Goal: Task Accomplishment & Management: Complete application form

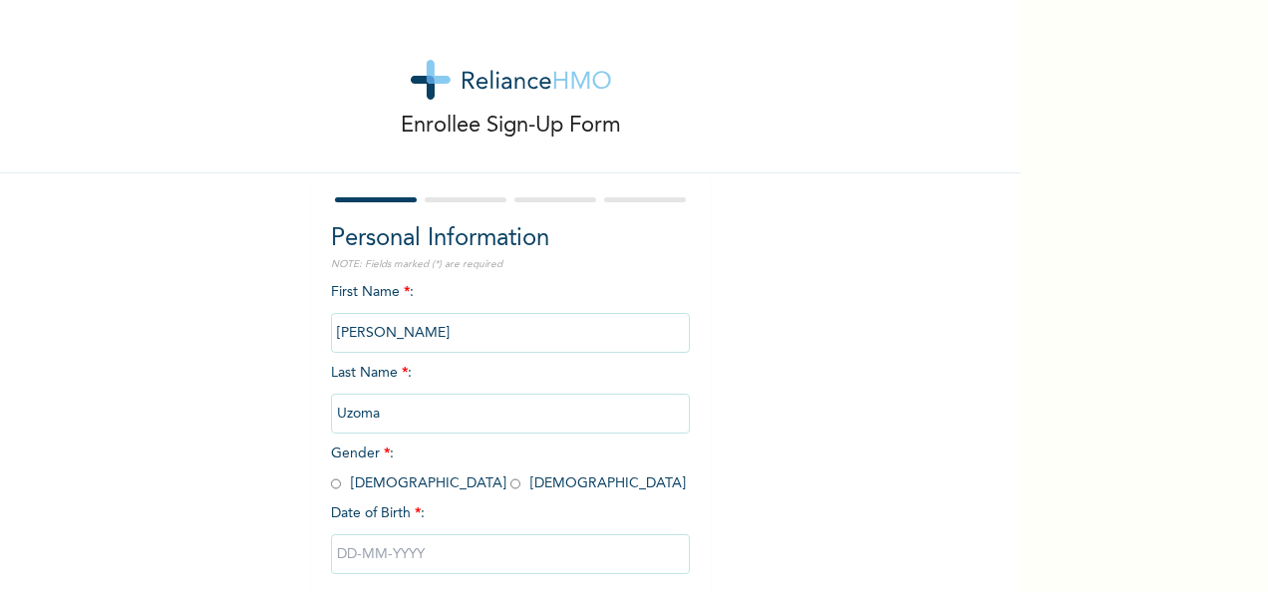
click at [511, 484] on input "radio" at bounding box center [516, 484] width 10 height 19
radio input "true"
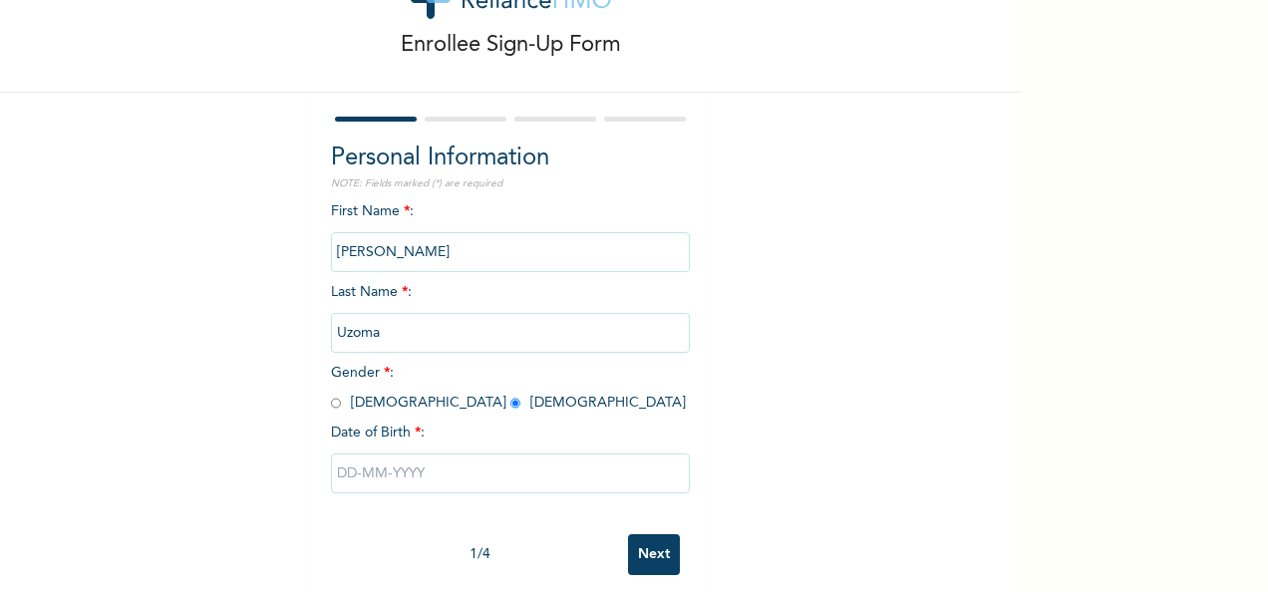
scroll to position [112, 0]
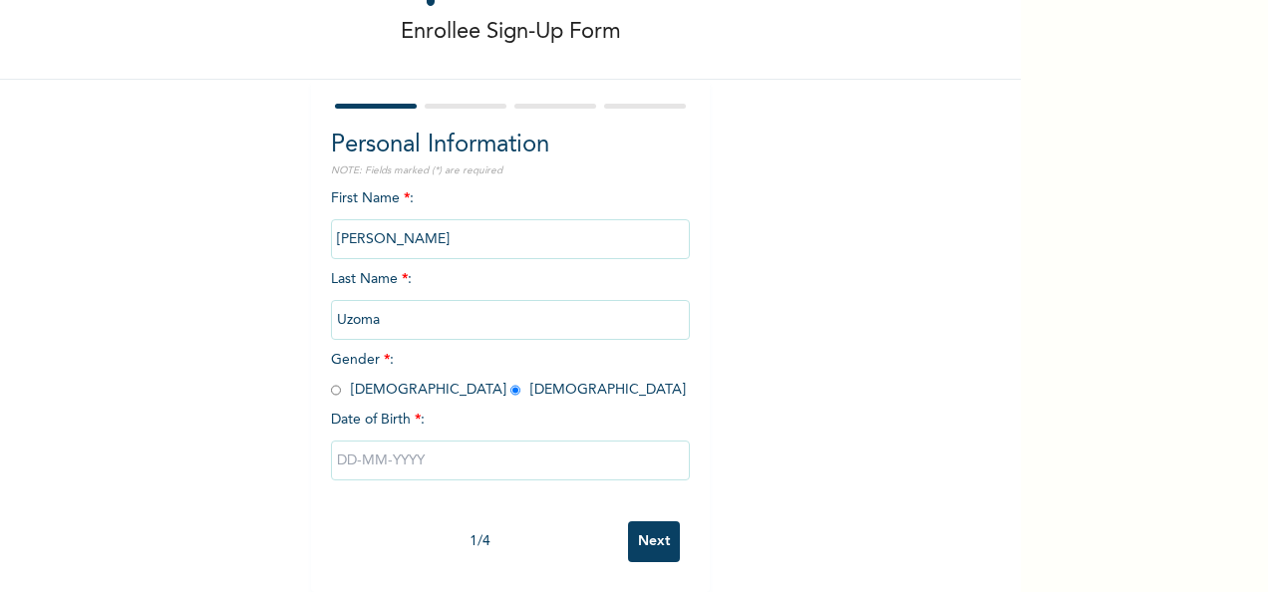
click at [443, 451] on input "text" at bounding box center [510, 461] width 359 height 40
select select "7"
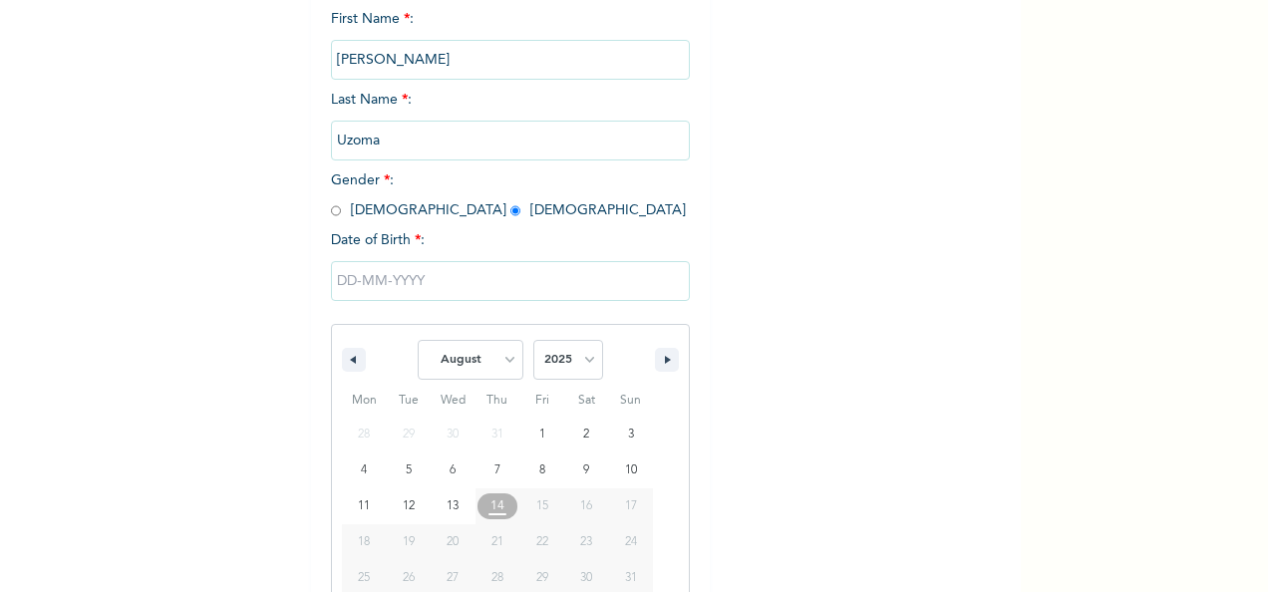
scroll to position [315, 0]
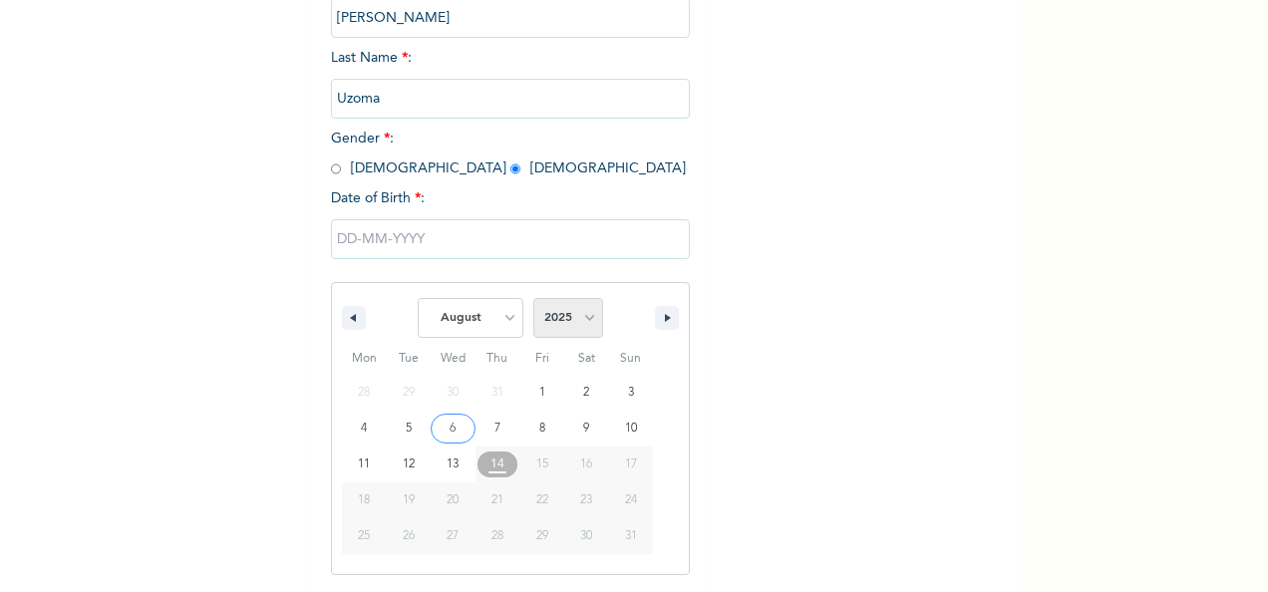
click at [579, 329] on select "2025 2024 2023 2022 2021 2020 2019 2018 2017 2016 2015 2014 2013 2012 2011 2010…" at bounding box center [568, 318] width 70 height 40
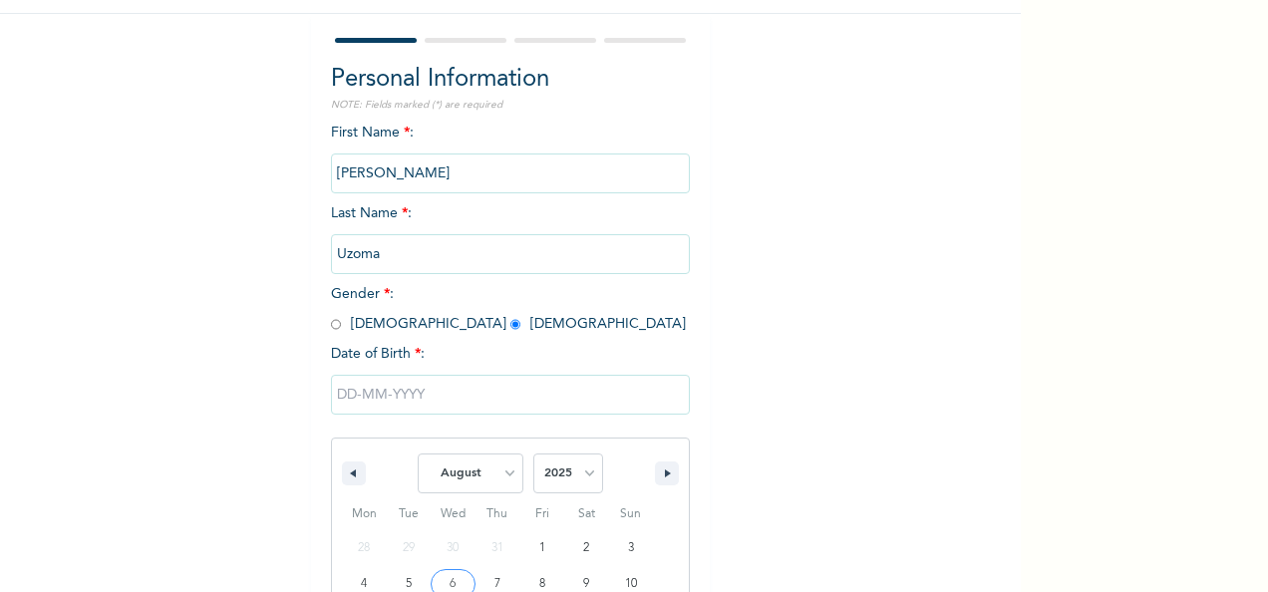
scroll to position [154, 0]
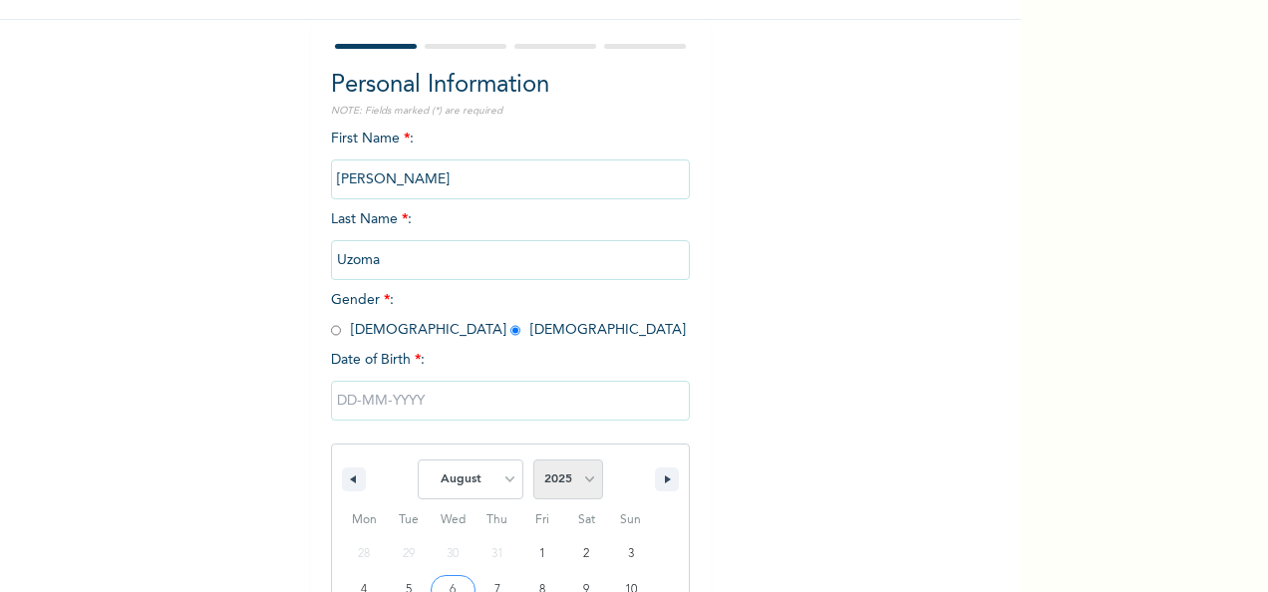
click at [587, 473] on select "2025 2024 2023 2022 2021 2020 2019 2018 2017 2016 2015 2014 2013 2012 2011 2010…" at bounding box center [568, 480] width 70 height 40
select select "1980"
click at [533, 462] on select "2025 2024 2023 2022 2021 2020 2019 2018 2017 2016 2015 2014 2013 2012 2011 2010…" at bounding box center [568, 480] width 70 height 40
click at [506, 480] on select "January February March April May June July August September October November De…" at bounding box center [471, 480] width 106 height 40
select select "6"
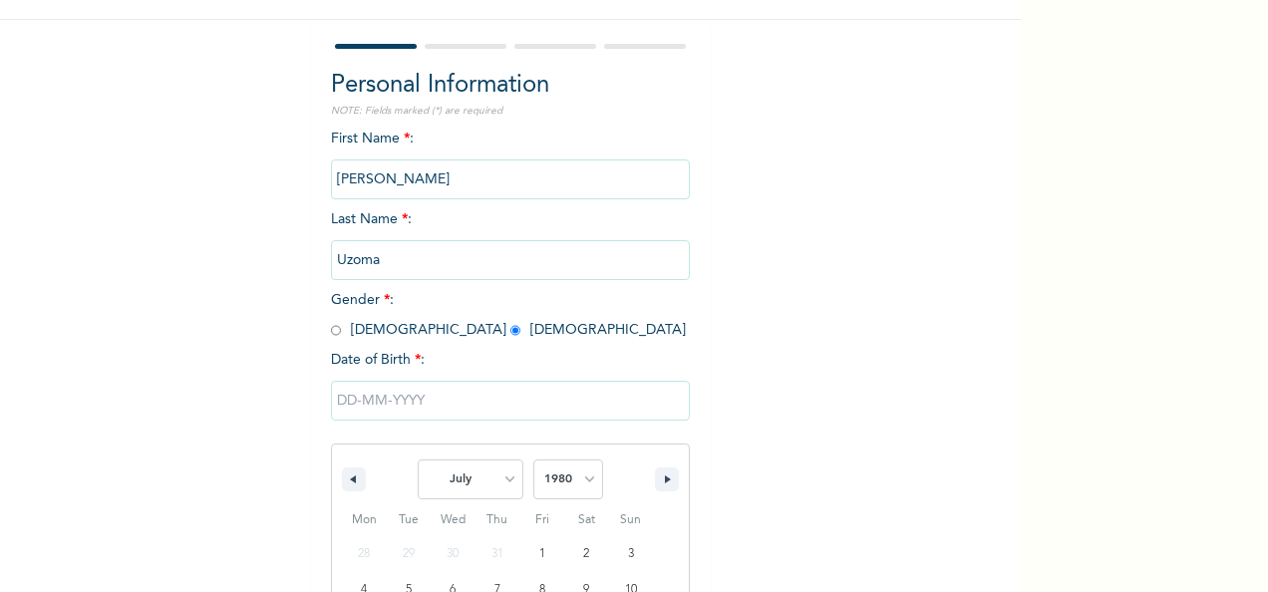
click at [418, 462] on select "January February March April May June July August September October November De…" at bounding box center [471, 480] width 106 height 40
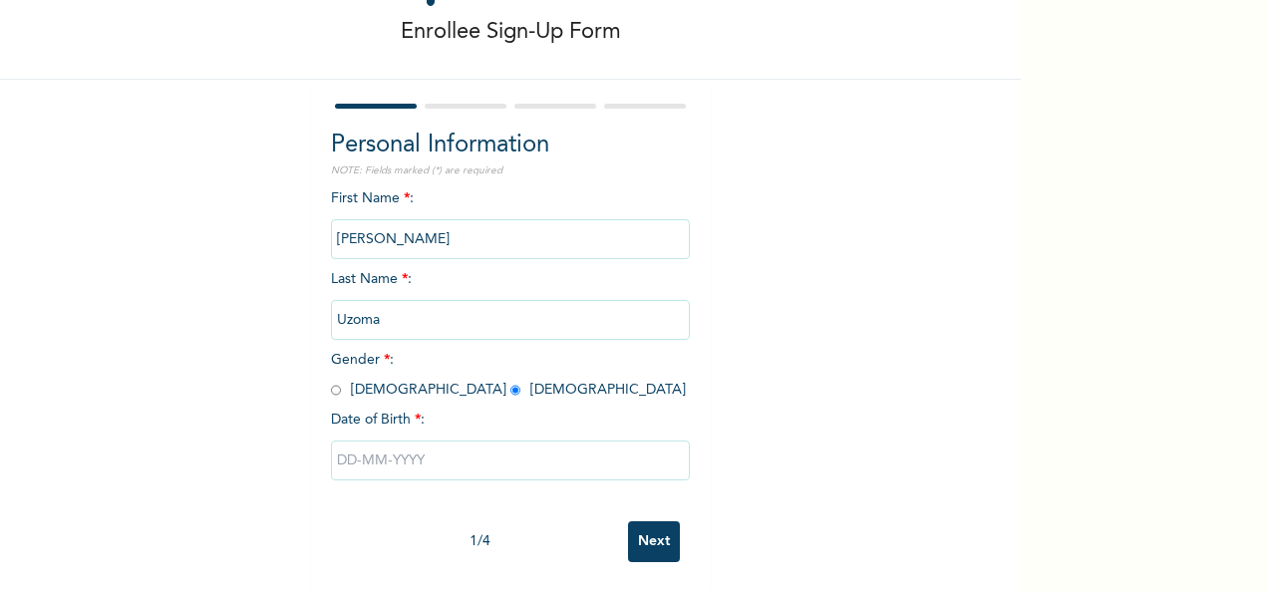
click at [629, 441] on input "text" at bounding box center [510, 461] width 359 height 40
select select "7"
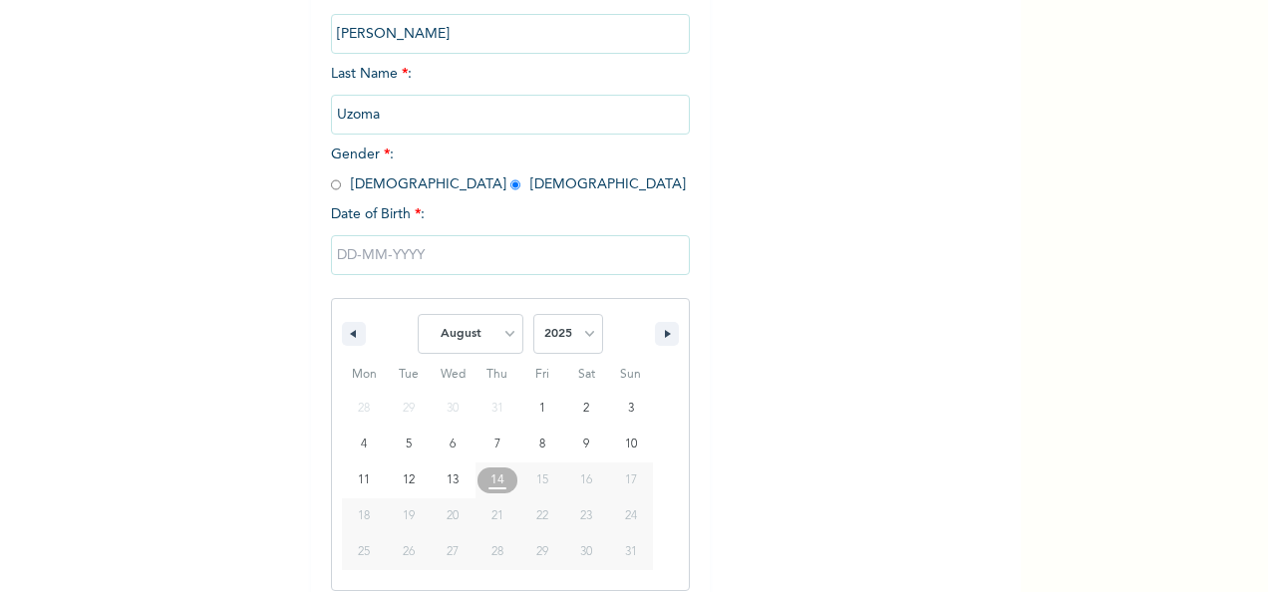
scroll to position [315, 0]
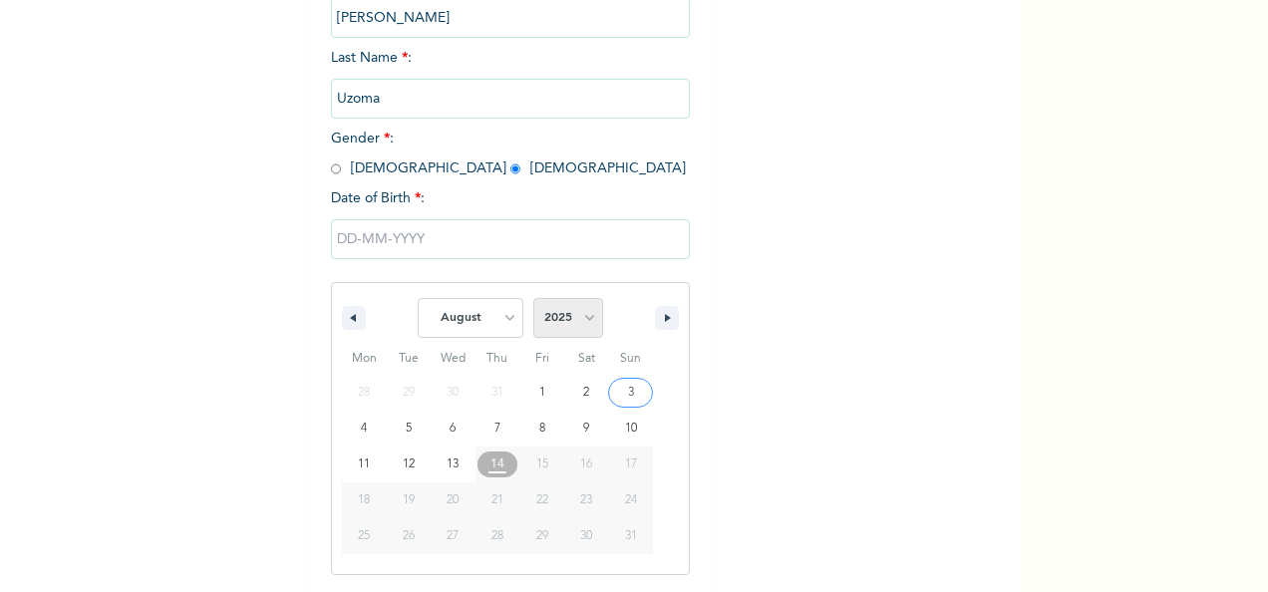
click at [586, 330] on select "2025 2024 2023 2022 2021 2020 2019 2018 2017 2016 2015 2014 2013 2012 2011 2010…" at bounding box center [568, 318] width 70 height 40
select select "1980"
click at [533, 300] on select "2025 2024 2023 2022 2021 2020 2019 2018 2017 2016 2015 2014 2013 2012 2011 2010…" at bounding box center [568, 318] width 70 height 40
click at [509, 329] on select "January February March April May June July August September October November De…" at bounding box center [471, 318] width 106 height 40
select select "6"
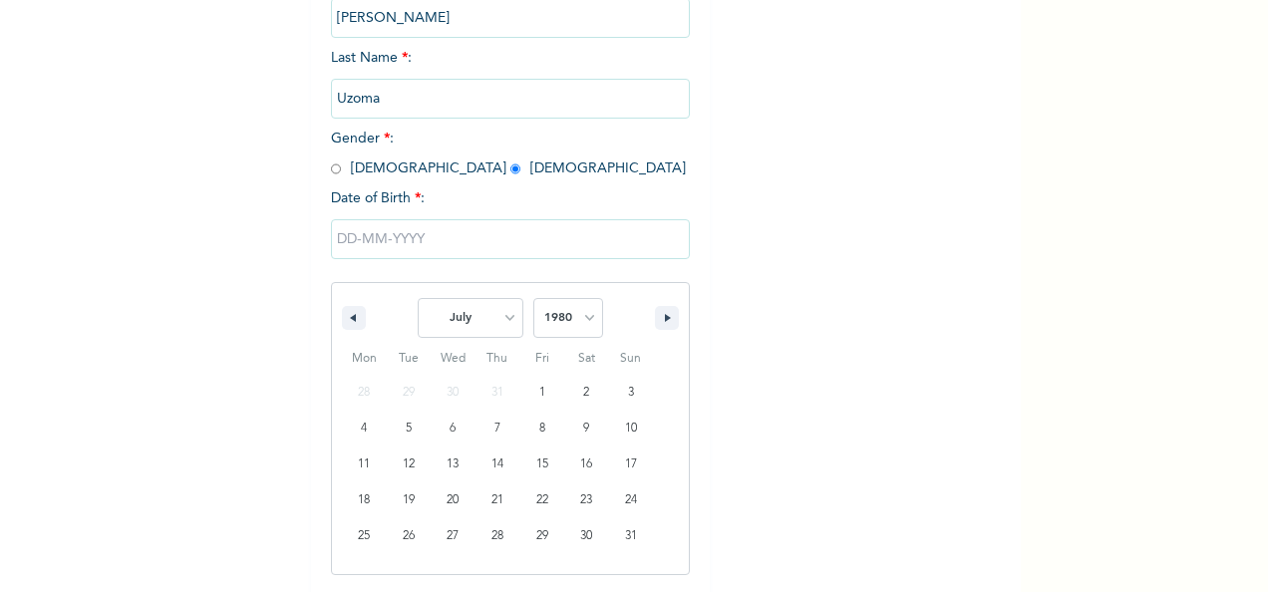
click at [418, 300] on select "January February March April May June July August September October November De…" at bounding box center [471, 318] width 106 height 40
type input "[DATE]"
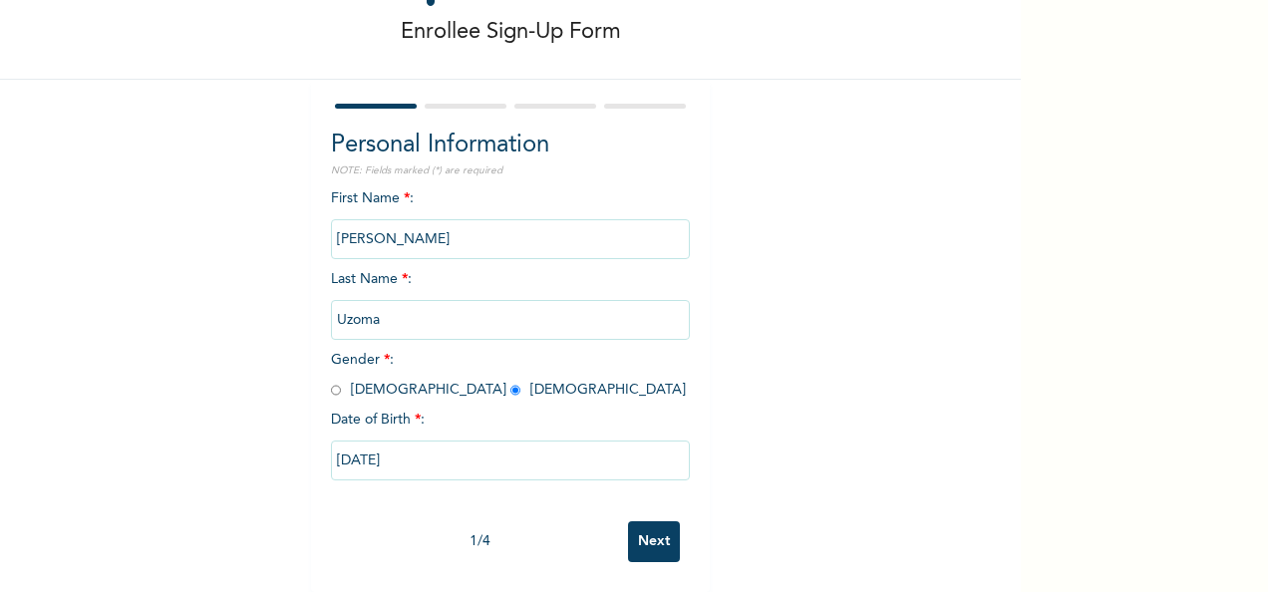
click at [658, 521] on input "Next" at bounding box center [654, 541] width 52 height 41
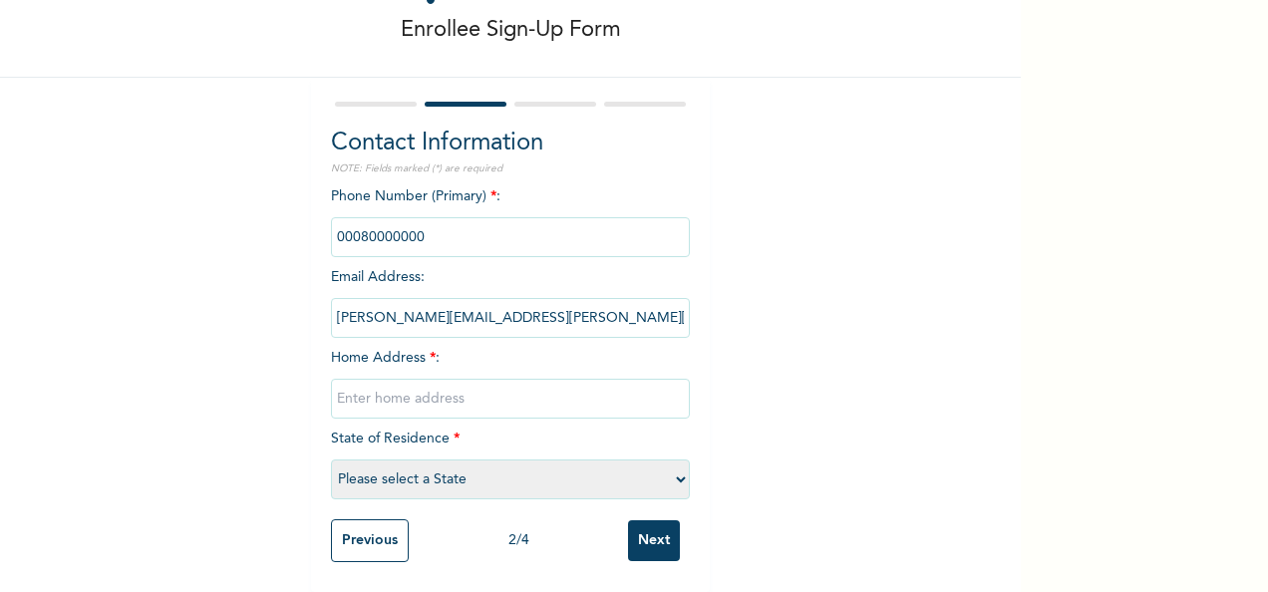
click at [512, 227] on input "phone" at bounding box center [510, 237] width 359 height 40
click at [427, 221] on input "phone" at bounding box center [510, 237] width 359 height 40
click at [395, 223] on input "phone" at bounding box center [510, 237] width 359 height 40
click at [435, 222] on input "phone" at bounding box center [510, 237] width 359 height 40
click at [454, 345] on div "Phone Number (Primary) * : Email Address : [PERSON_NAME][EMAIL_ADDRESS][PERSON_…" at bounding box center [510, 347] width 359 height 323
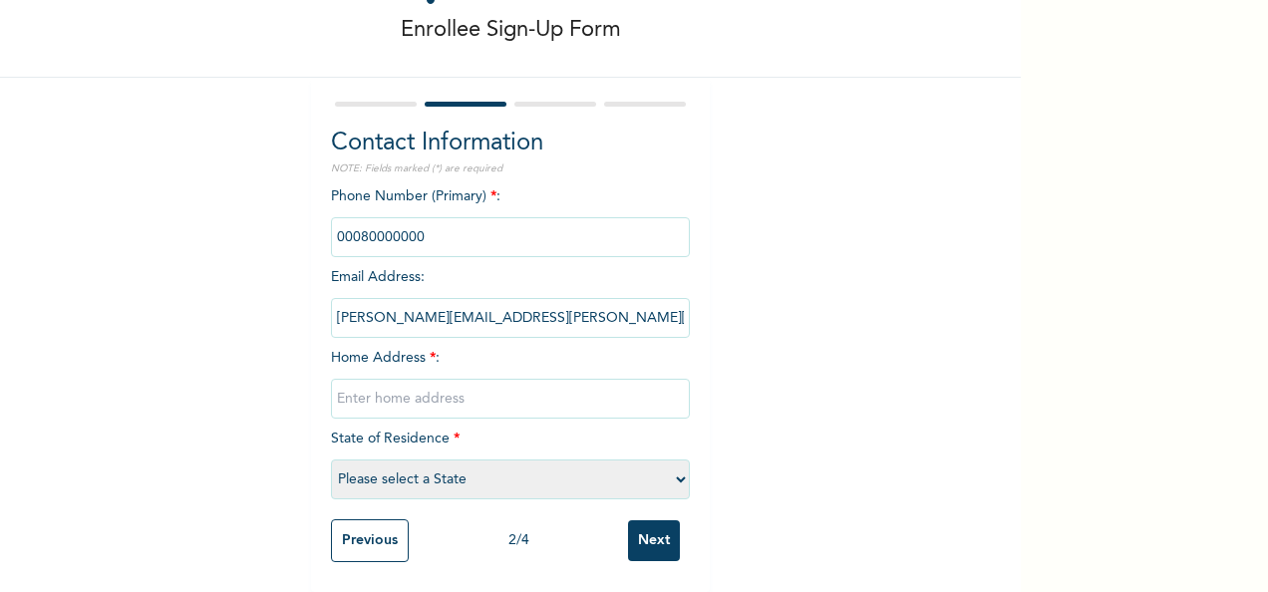
click at [442, 380] on input "text" at bounding box center [510, 399] width 359 height 40
type input "[STREET_ADDRESS][PERSON_NAME]"
click at [669, 460] on select "Please select a State [PERSON_NAME] (FCT) [PERSON_NAME] Ibom [GEOGRAPHIC_DATA] …" at bounding box center [510, 480] width 359 height 40
select select "25"
click at [331, 460] on select "Please select a State [PERSON_NAME] (FCT) [PERSON_NAME] Ibom [GEOGRAPHIC_DATA] …" at bounding box center [510, 480] width 359 height 40
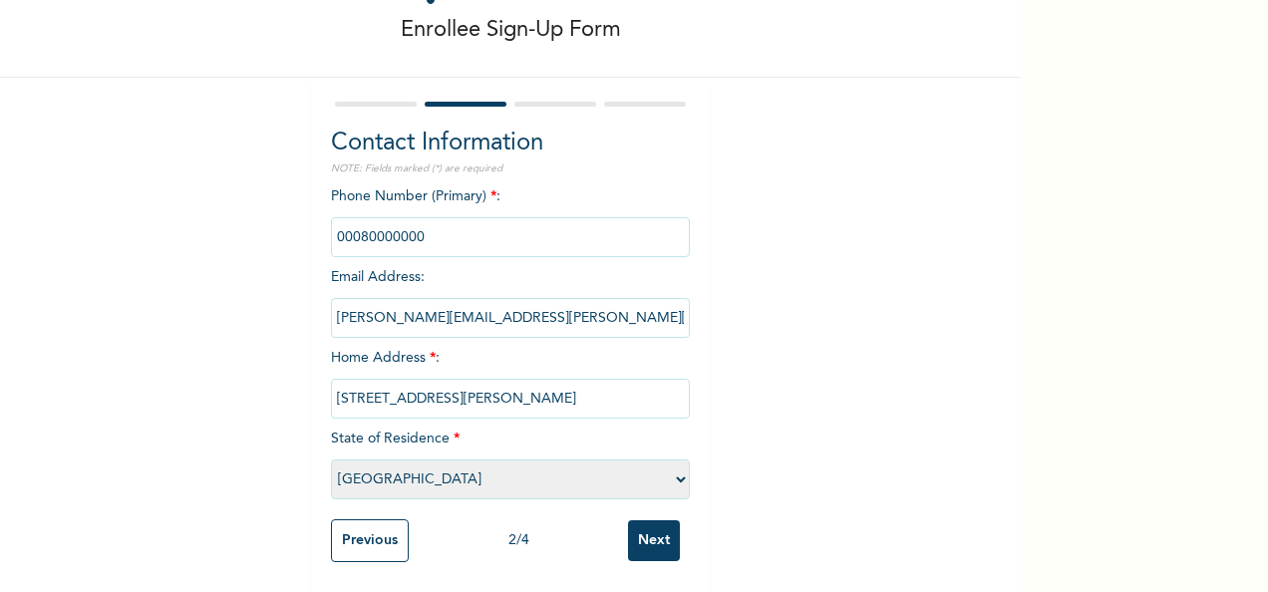
click at [660, 521] on input "Next" at bounding box center [654, 541] width 52 height 41
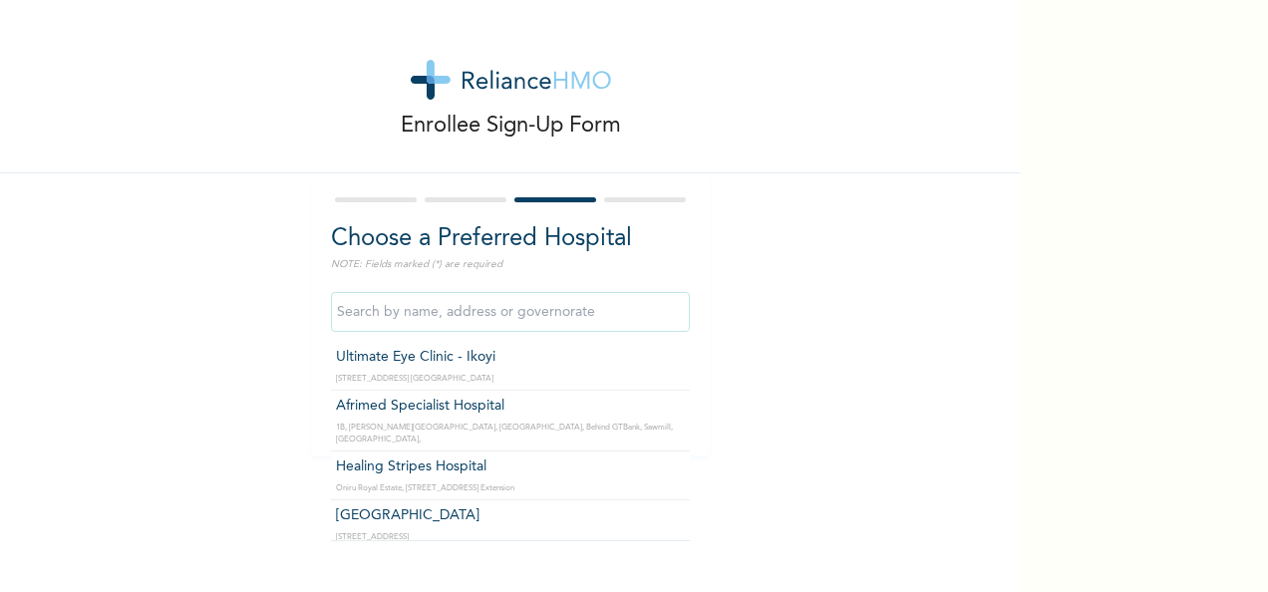
click at [582, 308] on input "text" at bounding box center [510, 312] width 359 height 40
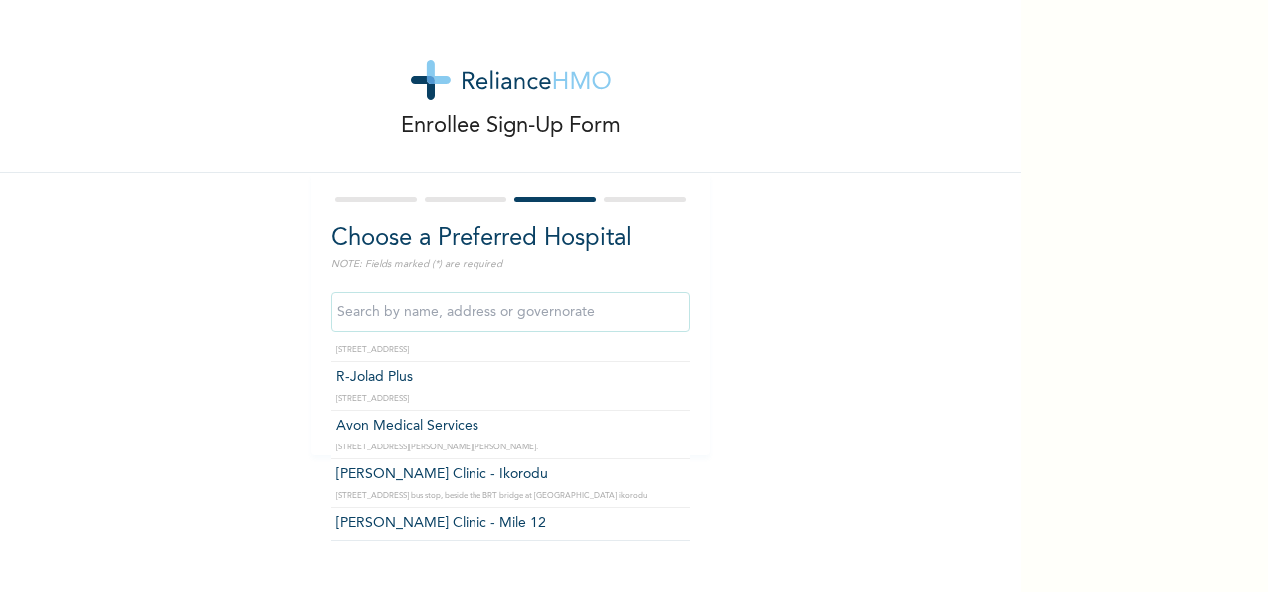
scroll to position [199, 0]
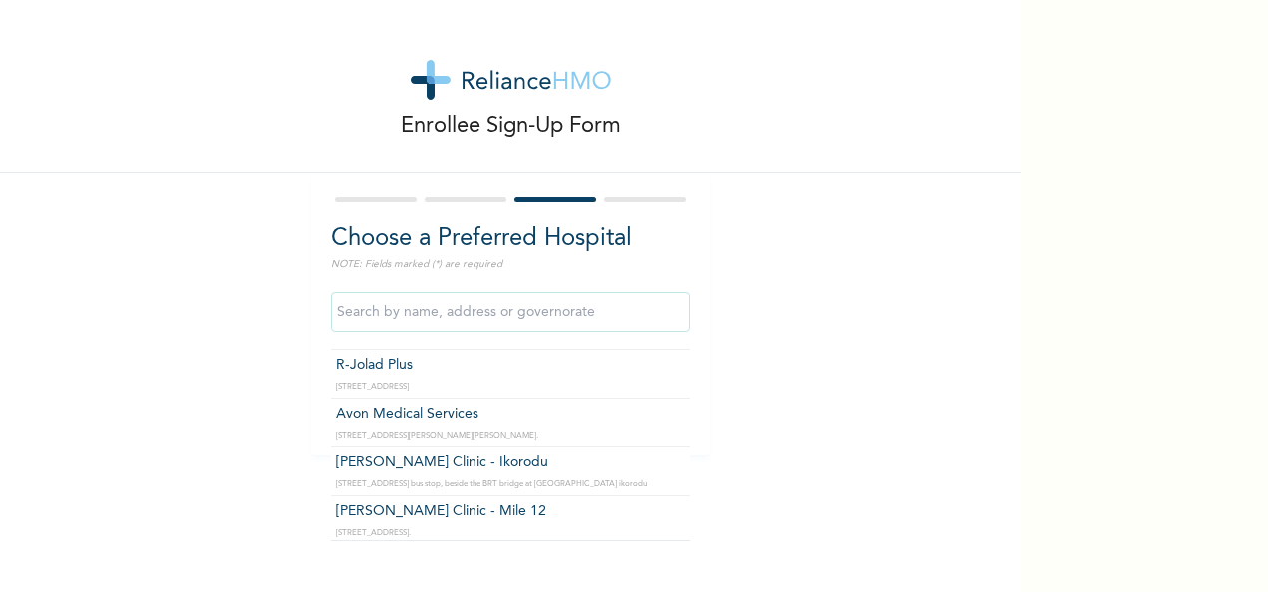
type input "Avon Medical Services"
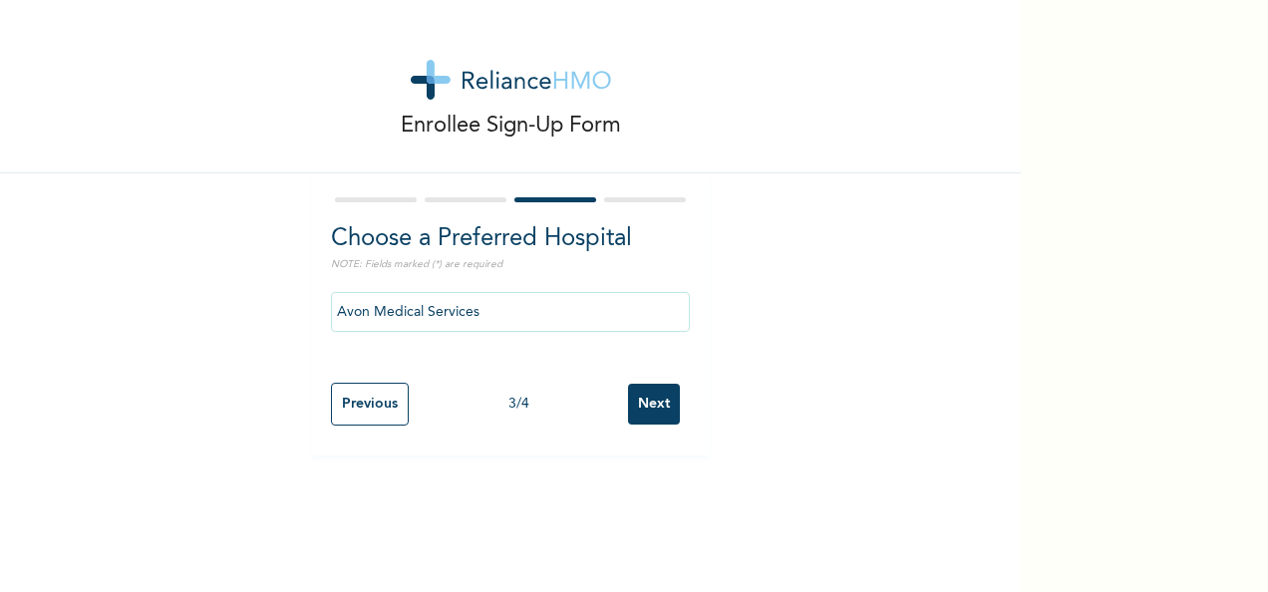
click at [636, 408] on input "Next" at bounding box center [654, 404] width 52 height 41
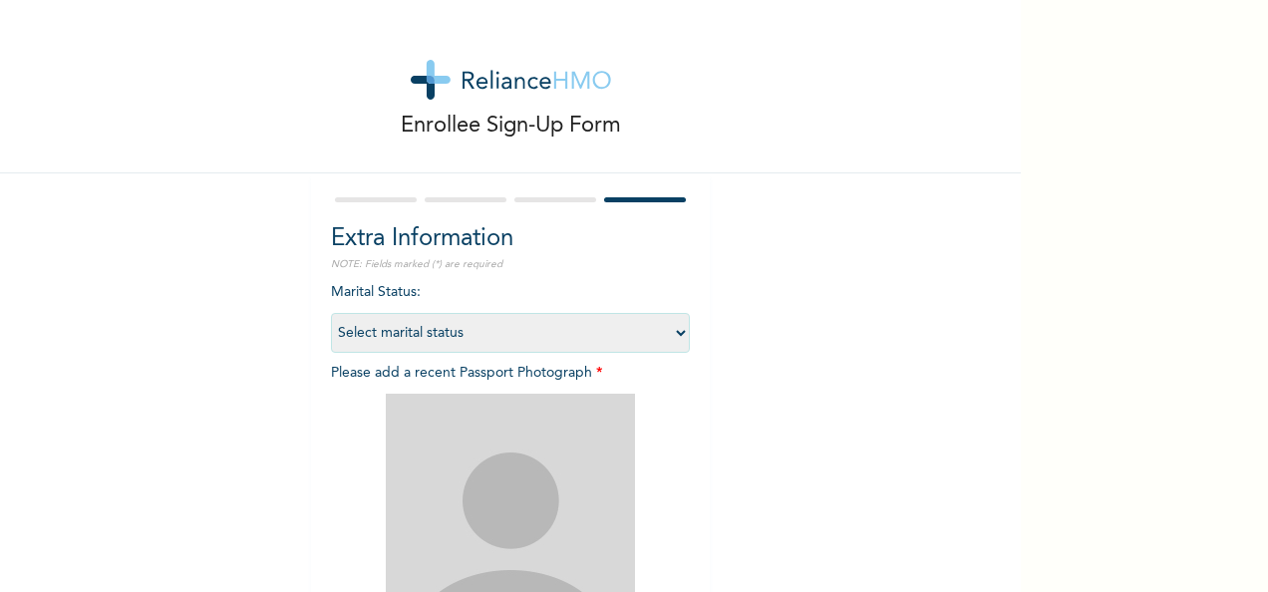
click at [669, 335] on select "Select marital status [DEMOGRAPHIC_DATA] Married [DEMOGRAPHIC_DATA] Widow/[DEMO…" at bounding box center [510, 333] width 359 height 40
select select "1"
click at [331, 313] on select "Select marital status [DEMOGRAPHIC_DATA] Married [DEMOGRAPHIC_DATA] Widow/[DEMO…" at bounding box center [510, 333] width 359 height 40
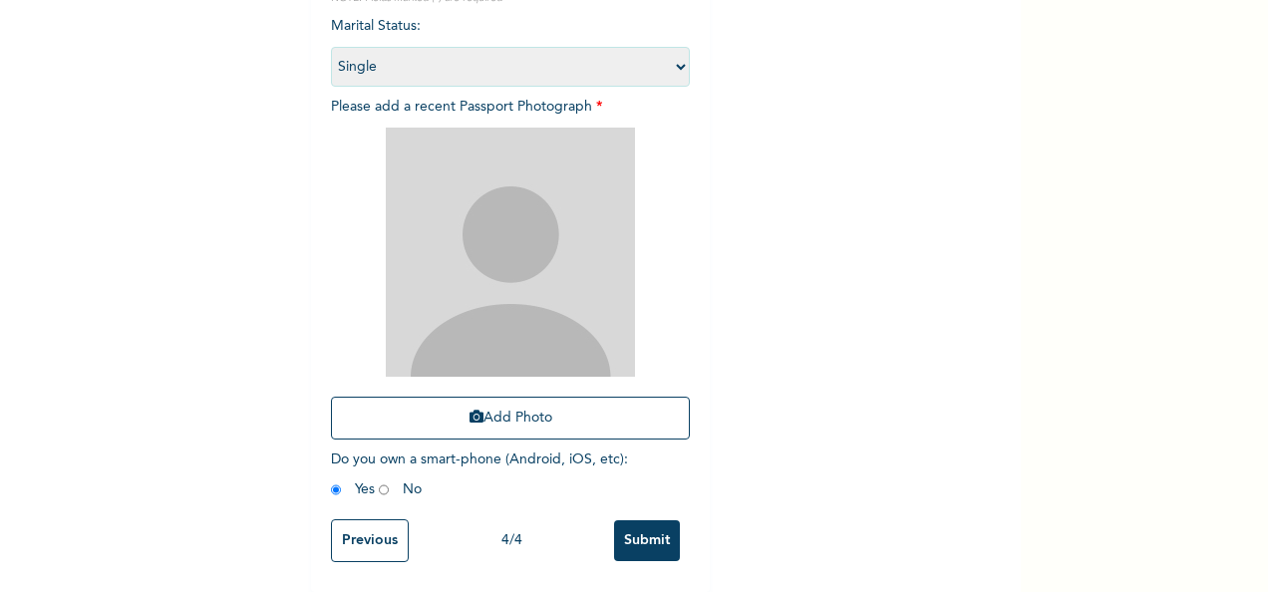
scroll to position [283, 0]
click at [537, 399] on button "Add Photo" at bounding box center [510, 418] width 359 height 43
click at [541, 397] on button "Add Photo" at bounding box center [510, 418] width 359 height 43
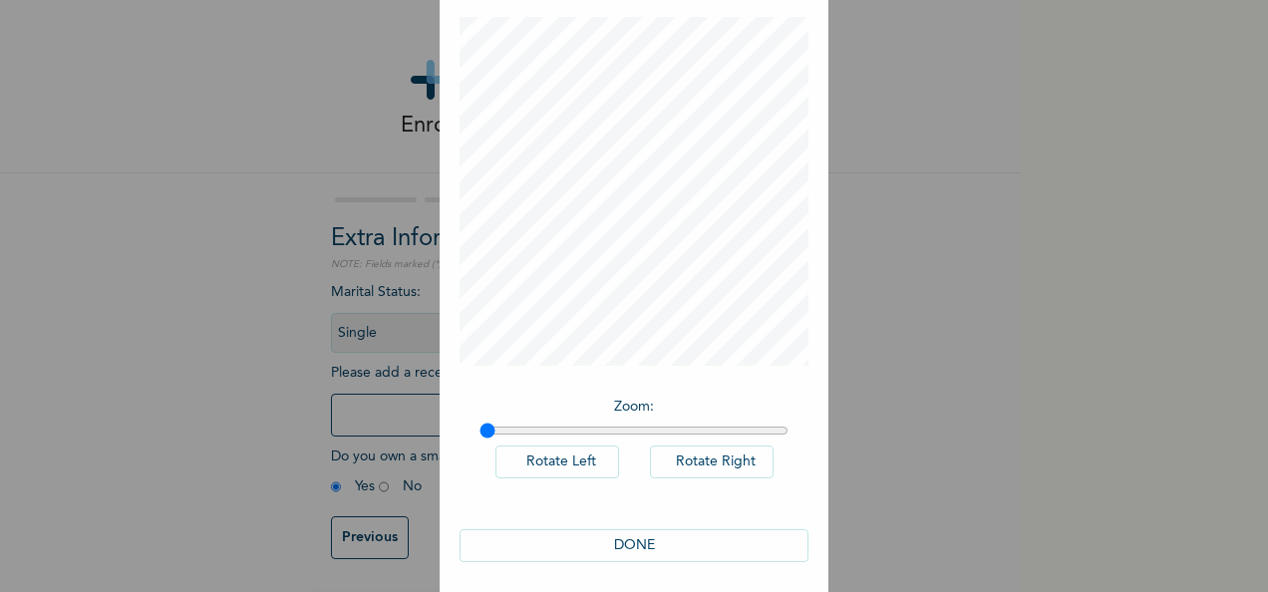
scroll to position [102, 0]
click at [596, 538] on button "DONE" at bounding box center [634, 538] width 349 height 33
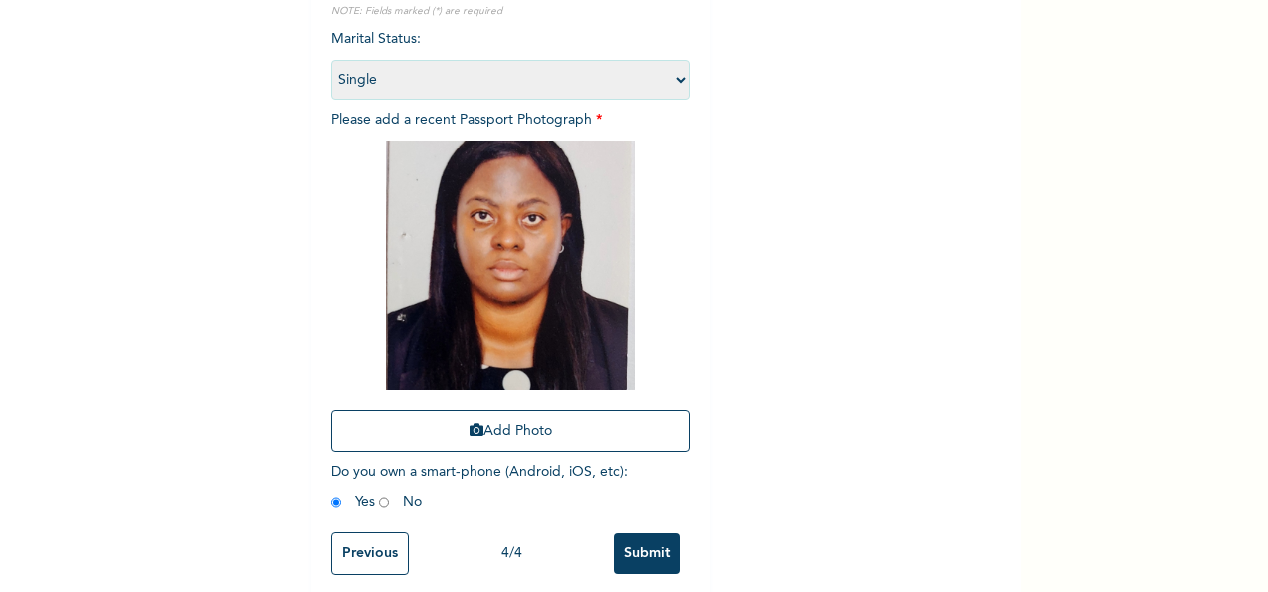
scroll to position [283, 0]
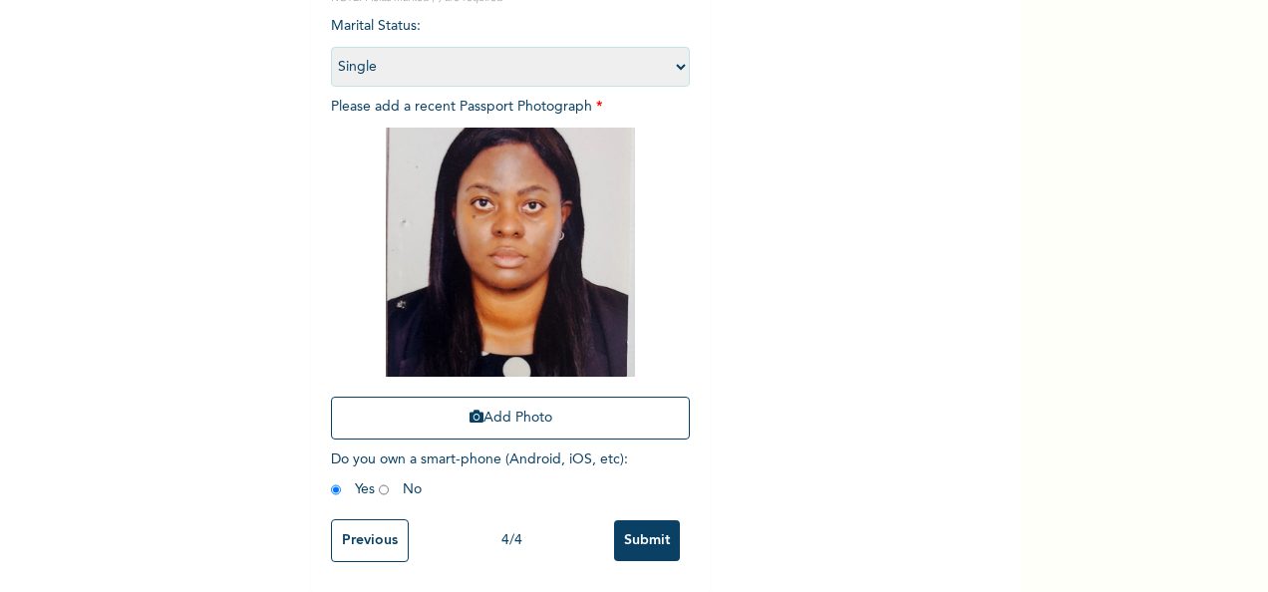
click at [646, 527] on input "Submit" at bounding box center [647, 541] width 66 height 41
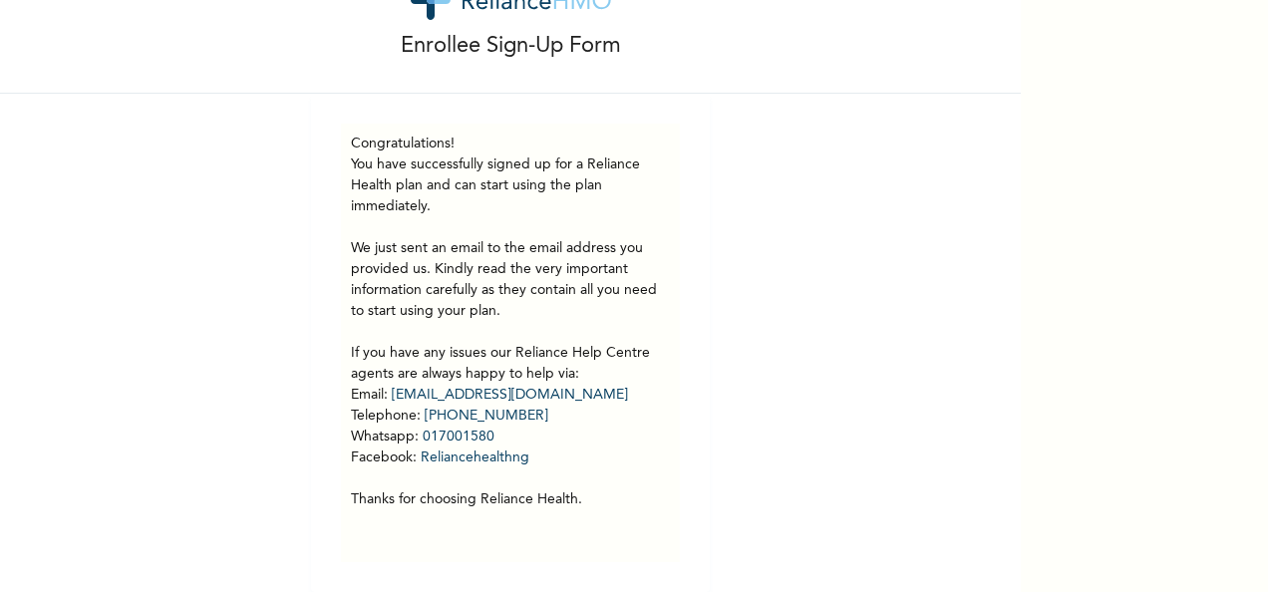
scroll to position [95, 0]
